Goal: Transaction & Acquisition: Purchase product/service

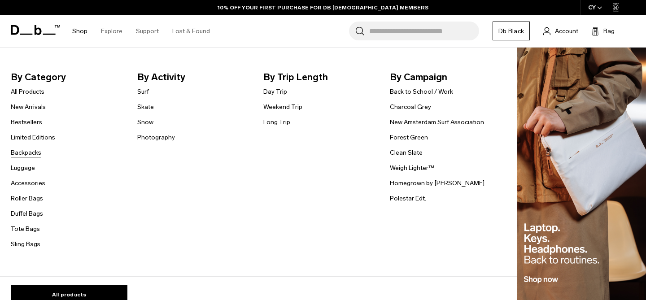
click at [27, 152] on link "Backpacks" at bounding box center [26, 152] width 30 height 9
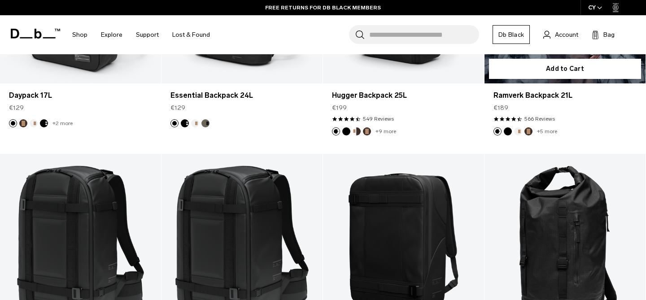
scroll to position [1097, 0]
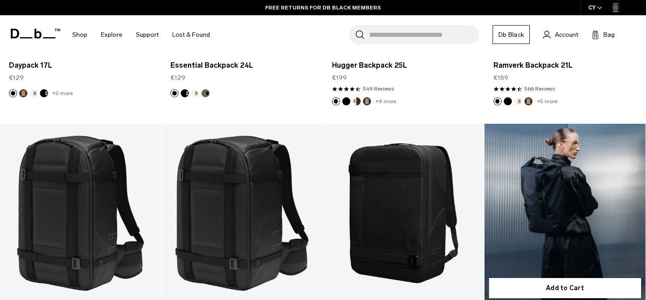
click at [548, 182] on link "Essential Rolltop Backpack 32L" at bounding box center [564, 213] width 161 height 179
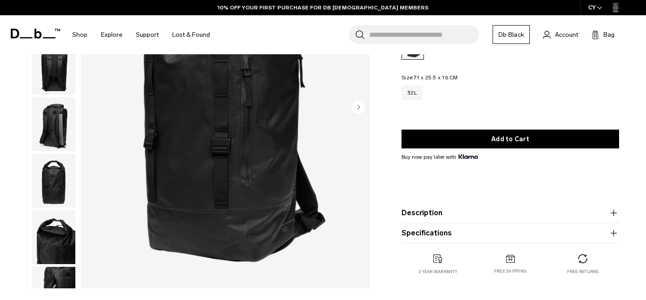
scroll to position [100, 0]
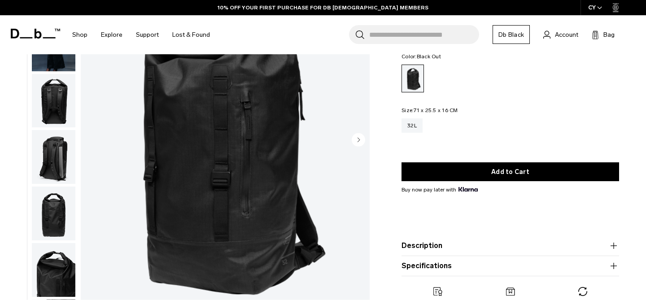
click at [166, 146] on img "1 / 10" at bounding box center [225, 141] width 289 height 361
click at [48, 153] on img "button" at bounding box center [54, 157] width 44 height 54
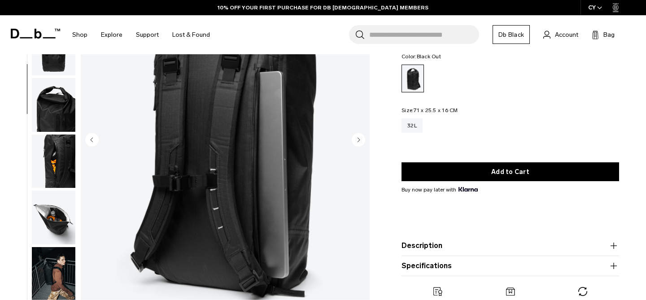
scroll to position [169, 0]
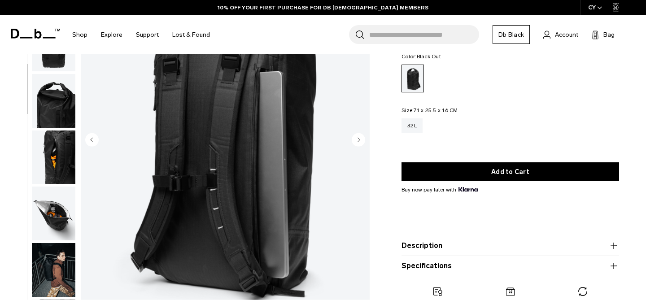
click at [49, 168] on img "button" at bounding box center [54, 158] width 44 height 54
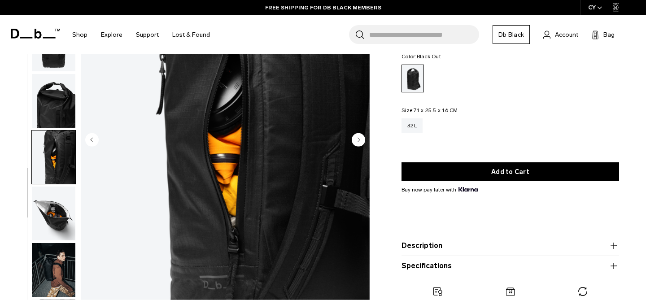
scroll to position [202, 0]
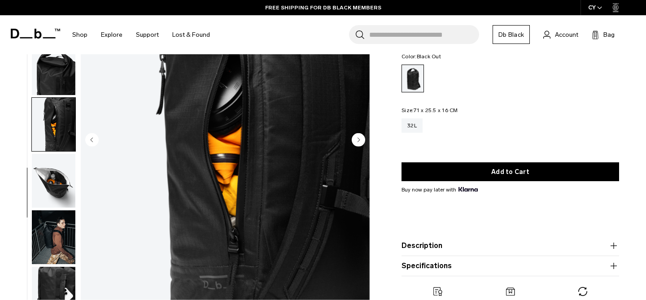
click at [53, 187] on img "button" at bounding box center [54, 181] width 44 height 54
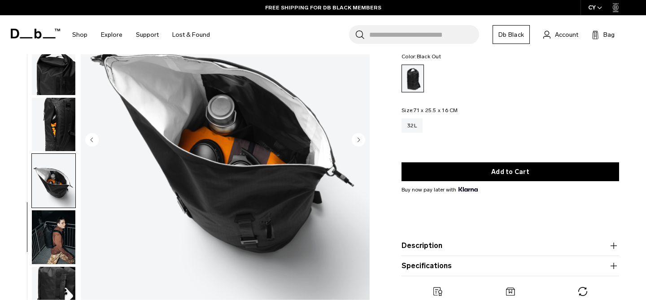
click at [54, 232] on img "button" at bounding box center [54, 237] width 44 height 54
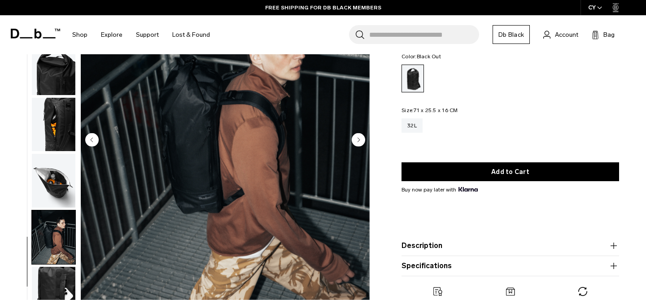
scroll to position [201, 0]
click at [57, 275] on img "button" at bounding box center [54, 294] width 44 height 54
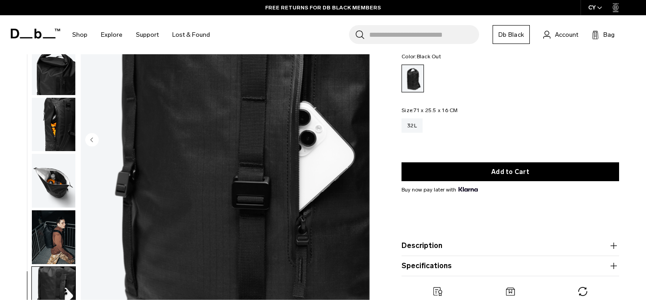
click at [59, 240] on img "button" at bounding box center [54, 237] width 44 height 54
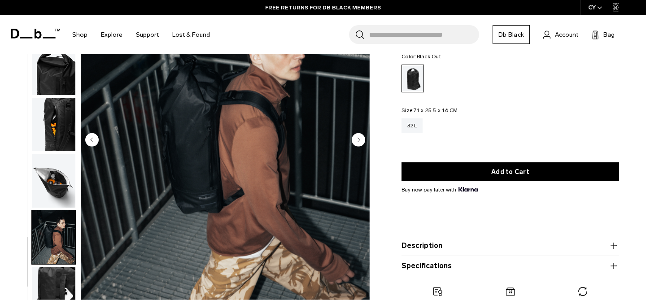
click at [64, 106] on img "button" at bounding box center [54, 125] width 44 height 54
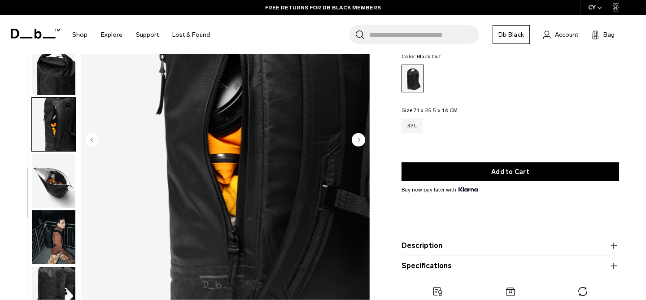
click at [59, 75] on img "button" at bounding box center [54, 68] width 44 height 54
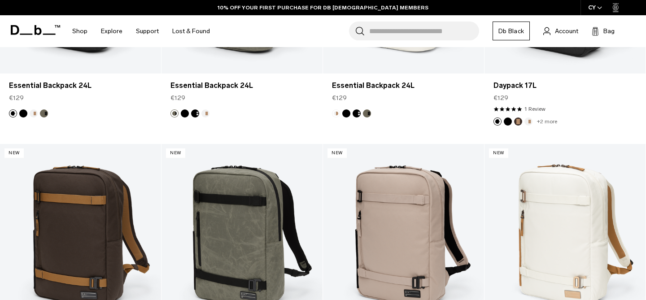
scroll to position [1590, 0]
